Goal: Task Accomplishment & Management: Complete application form

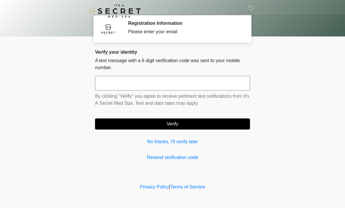
click at [238, 86] on input "text" at bounding box center [172, 83] width 155 height 15
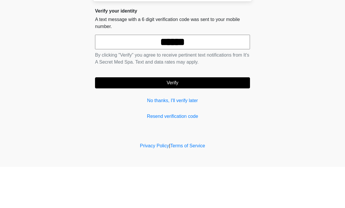
type input "******"
click at [195, 76] on form "****** By clicking "Verify" you agree to receive pertinent text notifications f…" at bounding box center [172, 103] width 155 height 54
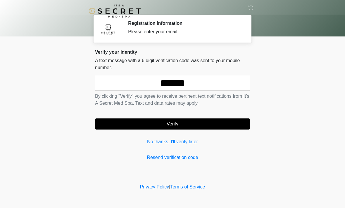
click at [220, 127] on button "Verify" at bounding box center [172, 124] width 155 height 11
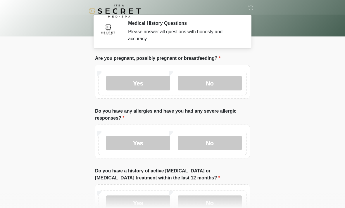
click at [221, 89] on label "No" at bounding box center [210, 83] width 64 height 15
click at [225, 150] on label "No" at bounding box center [210, 143] width 64 height 15
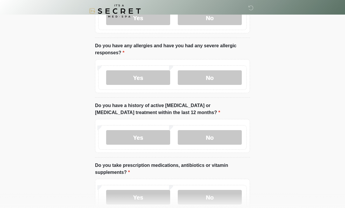
click at [233, 141] on label "No" at bounding box center [210, 137] width 64 height 15
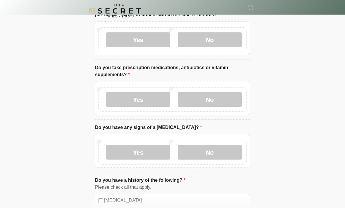
scroll to position [168, 0]
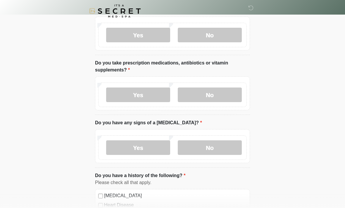
click at [224, 85] on div "Yes No" at bounding box center [172, 95] width 148 height 25
click at [233, 92] on label "No" at bounding box center [210, 95] width 64 height 15
click at [222, 146] on label "No" at bounding box center [210, 148] width 64 height 15
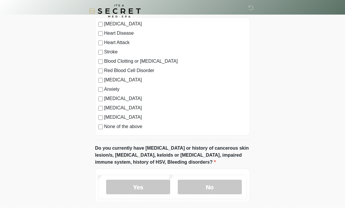
scroll to position [343, 0]
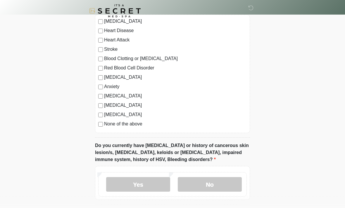
click at [140, 123] on label "None of the above" at bounding box center [175, 124] width 143 height 7
click at [216, 183] on label "No" at bounding box center [210, 185] width 64 height 15
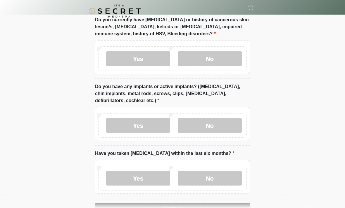
scroll to position [487, 0]
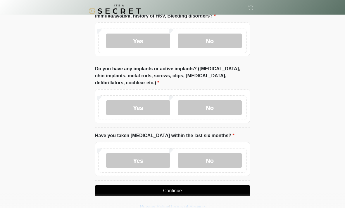
click at [227, 104] on label "No" at bounding box center [210, 108] width 64 height 15
click at [216, 162] on label "No" at bounding box center [210, 160] width 64 height 15
click at [204, 193] on button "Continue" at bounding box center [172, 191] width 155 height 11
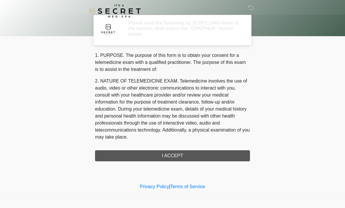
scroll to position [0, 0]
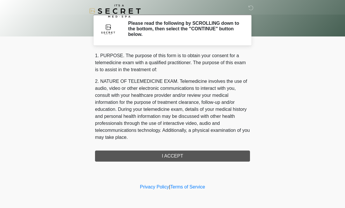
click at [214, 170] on div "‎ ‎ Please read the following by SCROLLING down to the bottom, then select the …" at bounding box center [172, 91] width 175 height 171
click at [225, 159] on div "1. PURPOSE. The purpose of this form is to obtain your consent for a telemedici…" at bounding box center [172, 107] width 155 height 110
click at [226, 157] on div "1. PURPOSE. The purpose of this form is to obtain your consent for a telemedici…" at bounding box center [172, 107] width 155 height 110
click at [208, 161] on div "1. PURPOSE. The purpose of this form is to obtain your consent for a telemedici…" at bounding box center [172, 107] width 155 height 110
click at [193, 158] on div "1. PURPOSE. The purpose of this form is to obtain your consent for a telemedici…" at bounding box center [172, 107] width 155 height 110
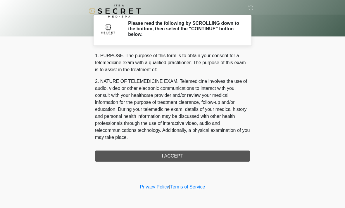
click at [181, 163] on div "‎ ‎ Please read the following by SCROLLING down to the bottom, then select the …" at bounding box center [172, 91] width 175 height 171
click at [192, 159] on div "1. PURPOSE. The purpose of this form is to obtain your consent for a telemedici…" at bounding box center [172, 107] width 155 height 110
click at [214, 162] on div "‎ ‎ Please read the following by SCROLLING down to the bottom, then select the …" at bounding box center [172, 91] width 175 height 171
click at [214, 159] on div "1. PURPOSE. The purpose of this form is to obtain your consent for a telemedici…" at bounding box center [172, 107] width 155 height 110
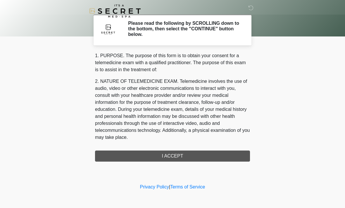
click at [203, 158] on div "1. PURPOSE. The purpose of this form is to obtain your consent for a telemedici…" at bounding box center [172, 107] width 155 height 110
click at [213, 154] on div "1. PURPOSE. The purpose of this form is to obtain your consent for a telemedici…" at bounding box center [172, 107] width 155 height 110
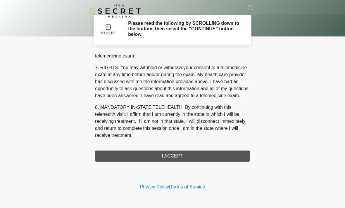
click at [202, 152] on button "I ACCEPT" at bounding box center [172, 156] width 155 height 11
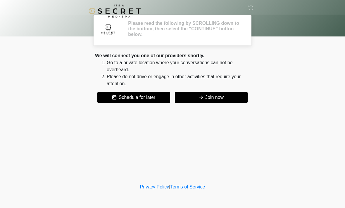
click at [197, 160] on div "‎ ‎ Please read the following by SCROLLING down to the bottom, then select the …" at bounding box center [172, 91] width 175 height 171
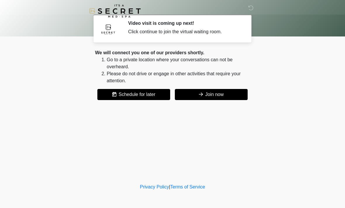
click at [222, 85] on div "We will connect you one of our providers shortly. Go to a private location wher…" at bounding box center [172, 74] width 155 height 51
click at [211, 91] on button "Join now" at bounding box center [211, 94] width 73 height 11
